Goal: Navigation & Orientation: Find specific page/section

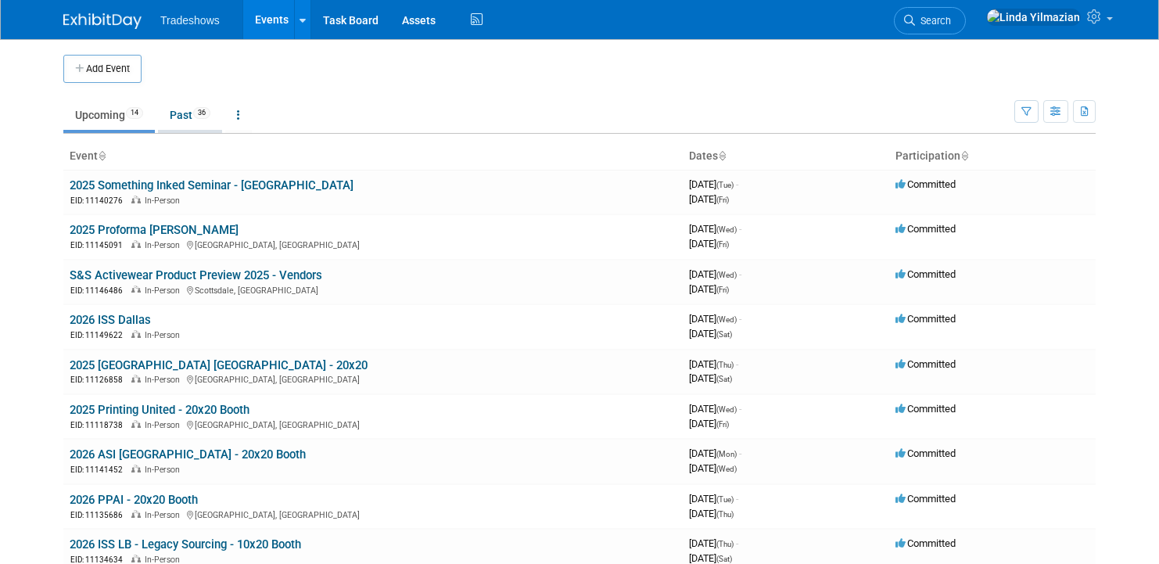
click at [187, 111] on link "Past 36" at bounding box center [190, 115] width 64 height 30
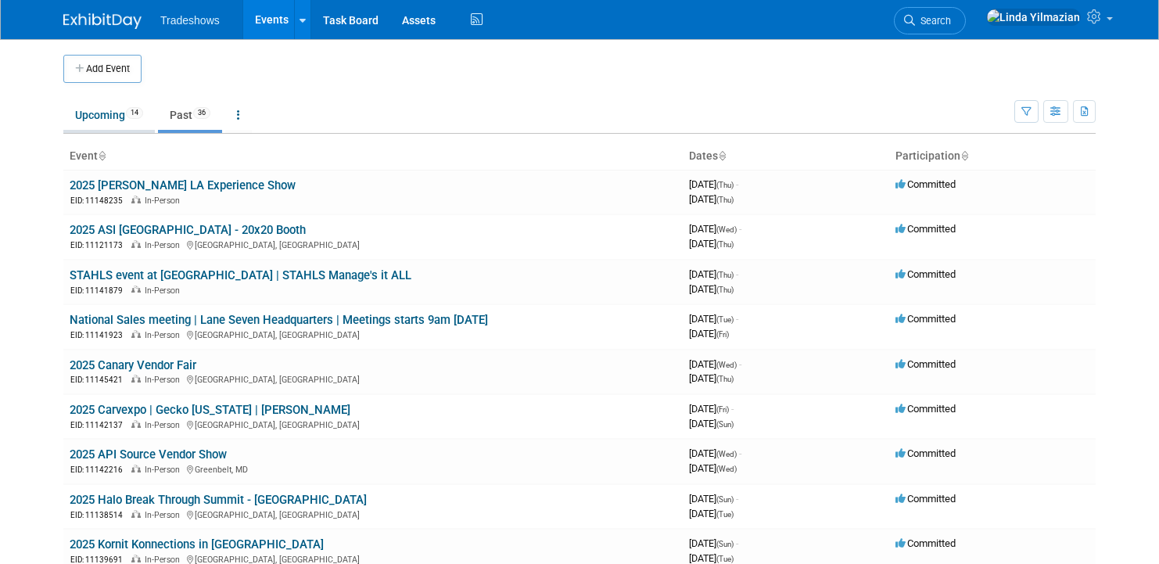
click at [109, 113] on link "Upcoming 14" at bounding box center [109, 115] width 92 height 30
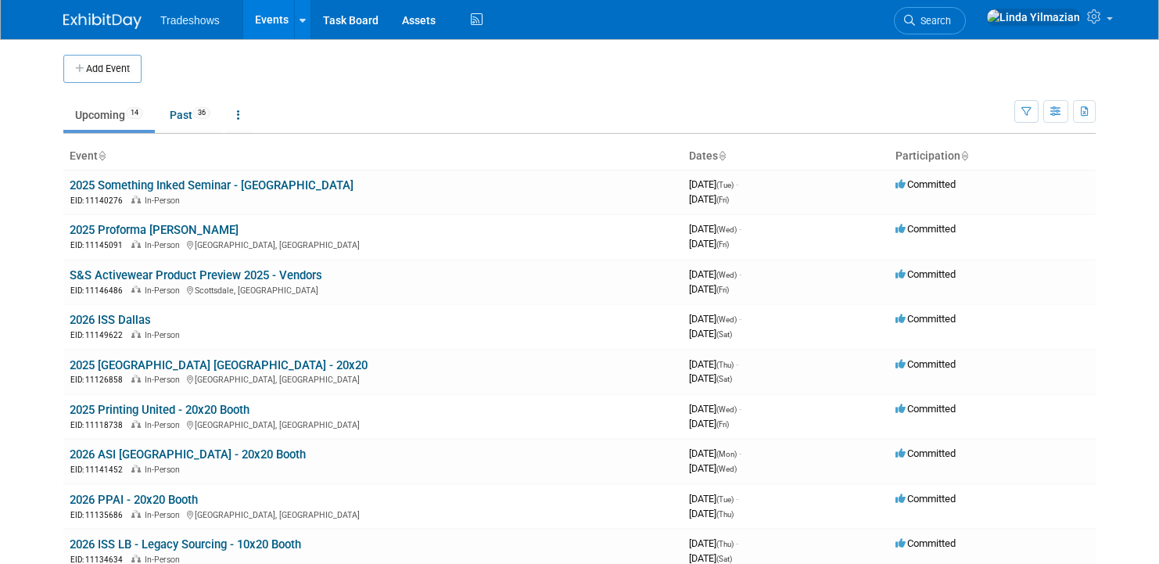
click at [104, 115] on link "Upcoming 14" at bounding box center [109, 115] width 92 height 30
